Goal: Navigation & Orientation: Understand site structure

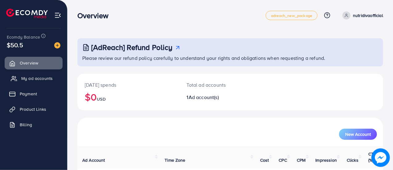
click at [45, 79] on span "My ad accounts" at bounding box center [36, 78] width 31 height 6
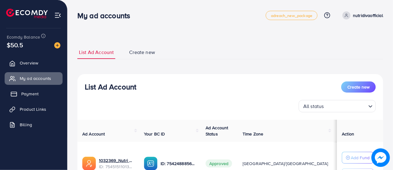
click at [27, 95] on span "Payment" at bounding box center [29, 94] width 17 height 6
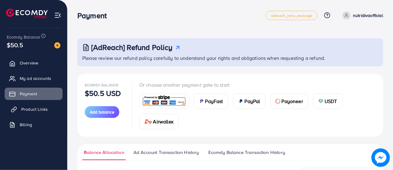
click at [24, 108] on span "Product Links" at bounding box center [34, 109] width 26 height 6
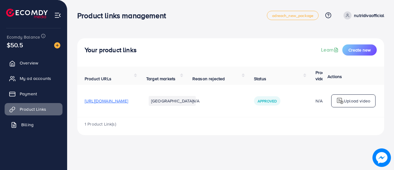
click at [47, 122] on link "Billing" at bounding box center [34, 124] width 58 height 12
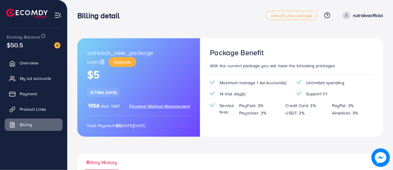
click at [58, 14] on img at bounding box center [57, 15] width 7 height 7
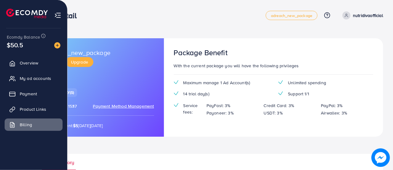
click at [15, 39] on span "Ecomdy Balance" at bounding box center [23, 37] width 33 height 6
click at [22, 71] on ul "Overview My ad accounts Payment Product Links Billing" at bounding box center [33, 97] width 67 height 80
click at [26, 65] on span "Overview" at bounding box center [30, 63] width 18 height 6
